Goal: Transaction & Acquisition: Subscribe to service/newsletter

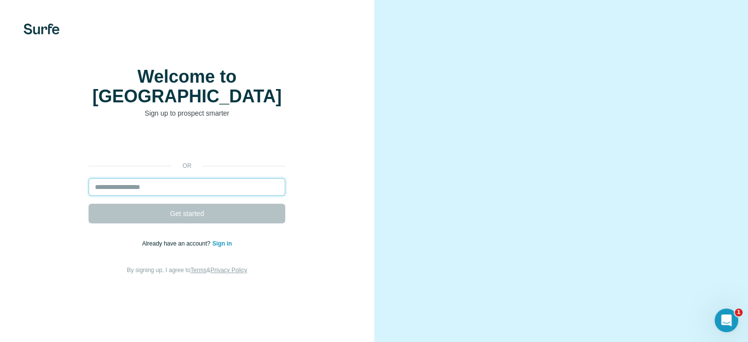
click at [193, 196] on input "email" at bounding box center [187, 187] width 197 height 18
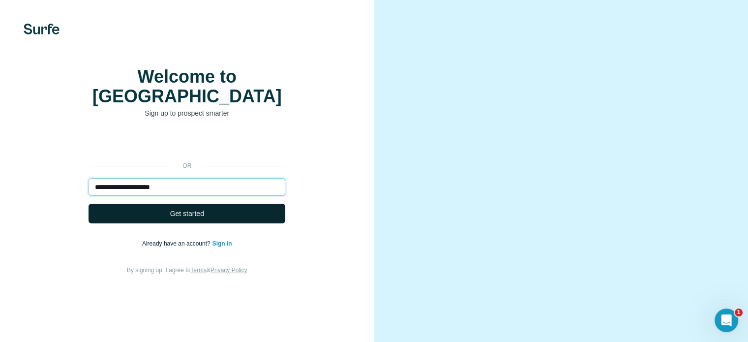
type input "**********"
click at [182, 223] on button "Get started" at bounding box center [187, 214] width 197 height 20
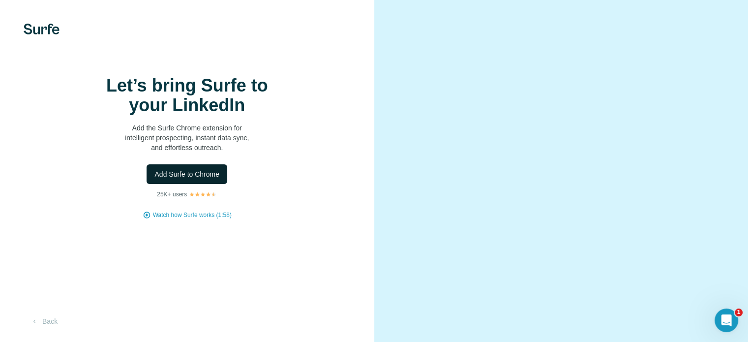
click at [165, 184] on button "Add Surfe to Chrome" at bounding box center [187, 174] width 81 height 20
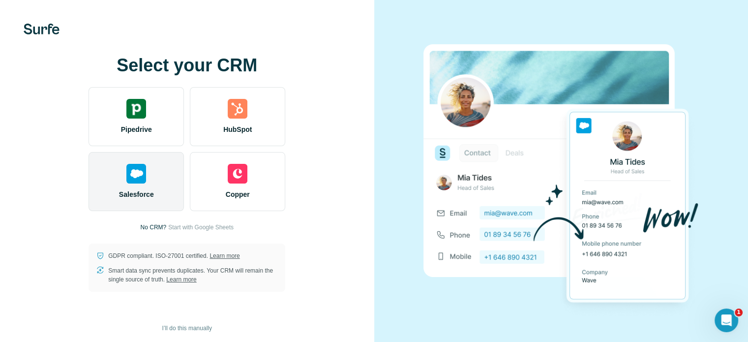
click at [133, 173] on img at bounding box center [136, 174] width 20 height 20
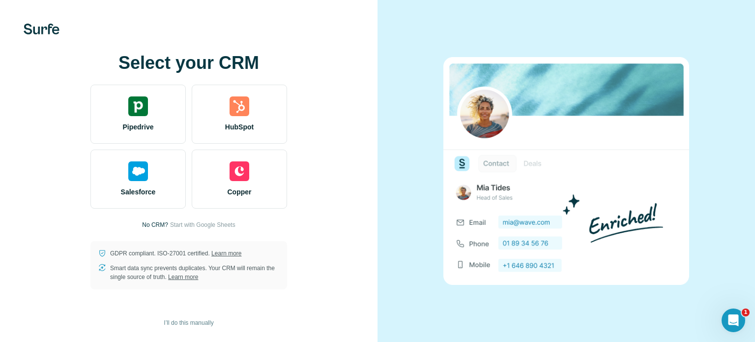
click at [519, 31] on div at bounding box center [567, 171] width 378 height 342
